Goal: Information Seeking & Learning: Learn about a topic

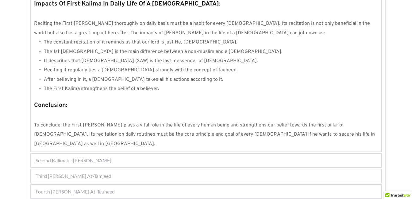
scroll to position [590, 0]
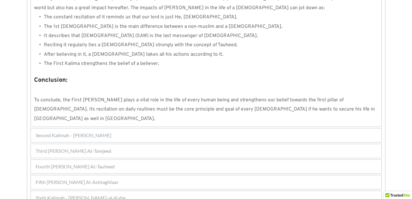
click at [114, 179] on span "Fifth [PERSON_NAME] Al-Ashtaghfaar" at bounding box center [77, 182] width 83 height 7
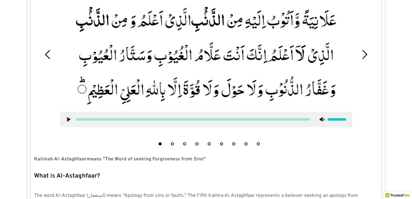
scroll to position [212, 0]
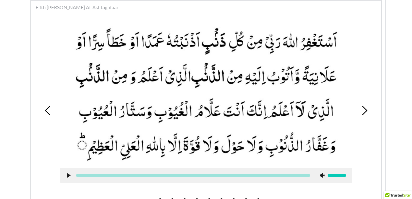
click at [192, 170] on div at bounding box center [206, 175] width 292 height 15
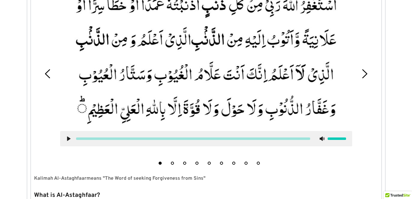
scroll to position [261, 0]
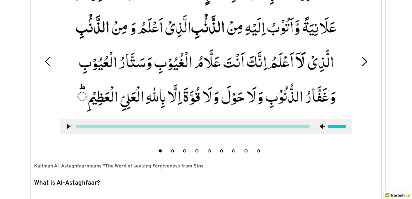
click at [208, 151] on button "5" at bounding box center [209, 151] width 3 height 3
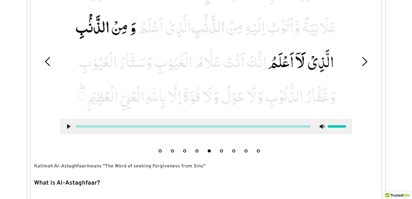
click at [197, 150] on button "4" at bounding box center [196, 151] width 3 height 3
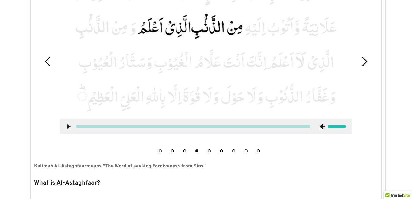
click at [68, 125] on icon at bounding box center [68, 126] width 5 height 5
click at [67, 129] on icon at bounding box center [68, 126] width 5 height 5
click at [69, 125] on icon at bounding box center [68, 126] width 5 height 5
click at [68, 127] on icon at bounding box center [68, 126] width 5 height 5
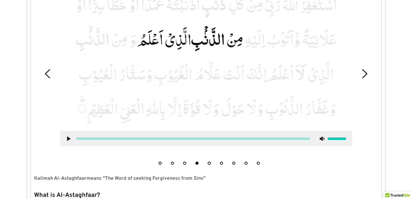
click at [209, 163] on button "5" at bounding box center [209, 163] width 3 height 3
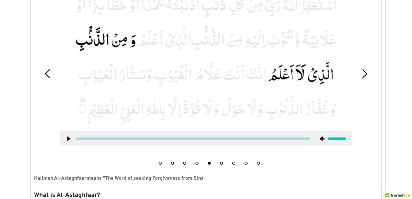
click at [68, 140] on use at bounding box center [68, 139] width 3 height 5
click at [68, 140] on icon at bounding box center [68, 139] width 5 height 5
click at [68, 140] on use at bounding box center [68, 139] width 3 height 5
click at [68, 140] on icon at bounding box center [68, 139] width 5 height 5
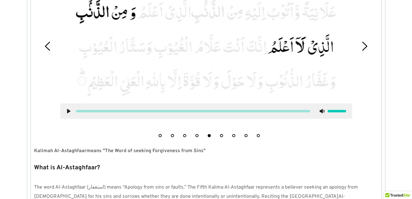
scroll to position [273, 0]
